Goal: Register for event/course

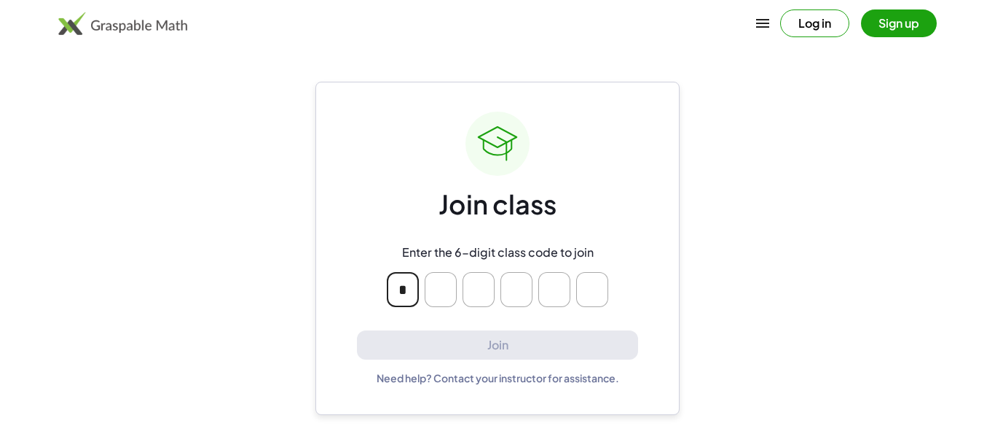
type input "*"
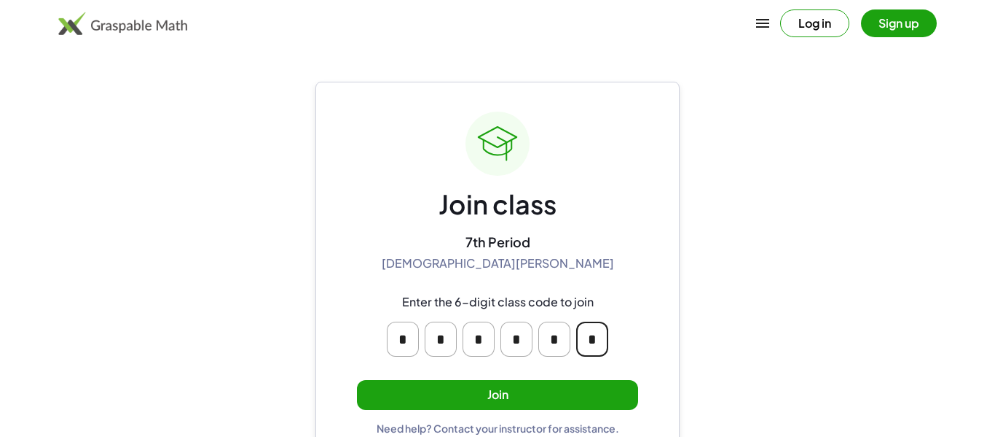
type input "*"
click at [500, 399] on button "Join" at bounding box center [497, 395] width 281 height 30
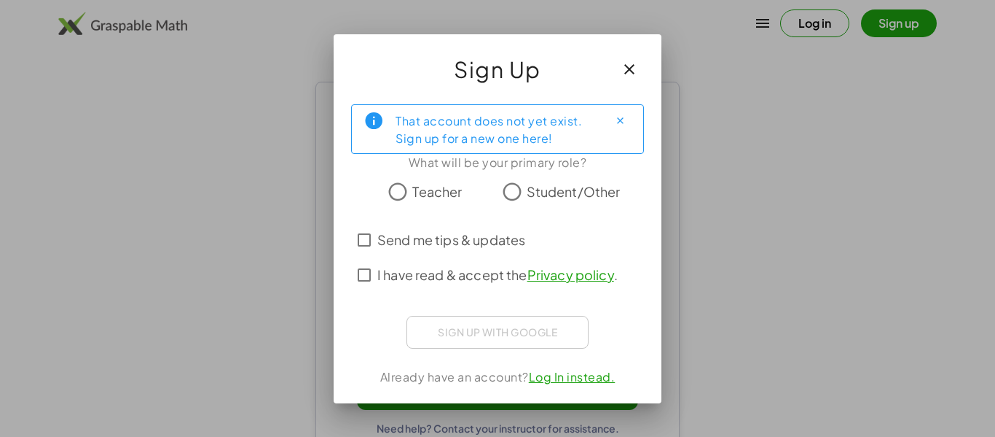
click at [548, 181] on span "Student/Other" at bounding box center [574, 191] width 94 height 20
